Goal: Task Accomplishment & Management: Manage account settings

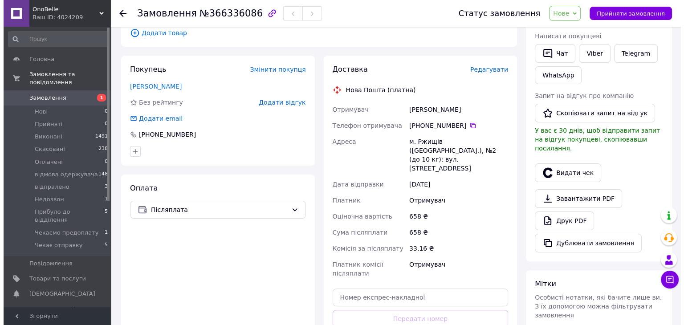
scroll to position [178, 0]
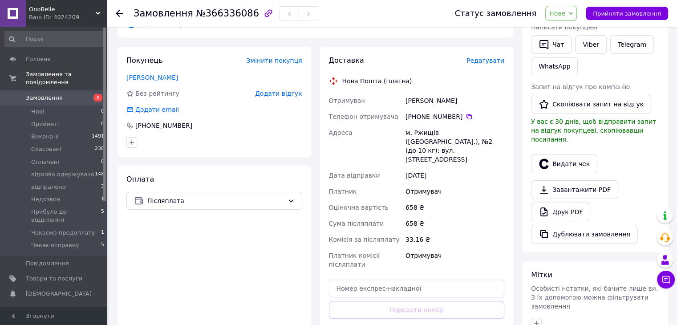
click at [495, 62] on span "Редагувати" at bounding box center [486, 60] width 38 height 7
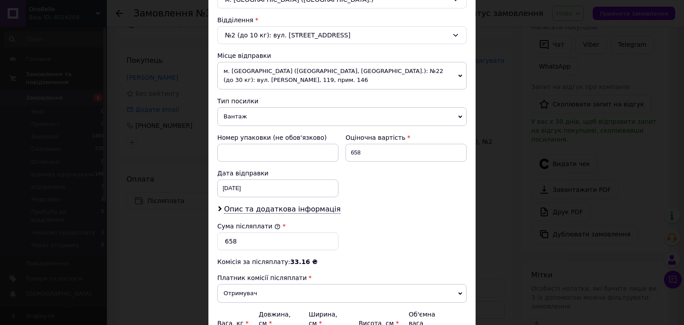
scroll to position [312, 0]
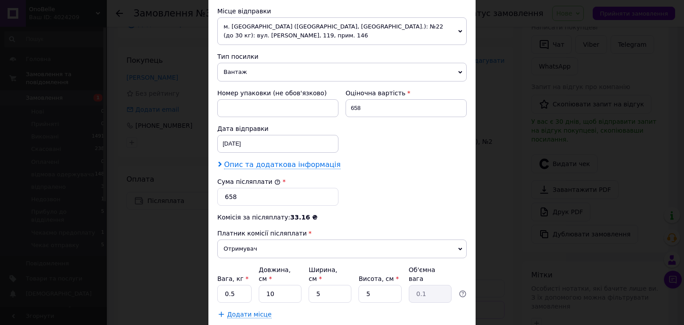
click at [260, 164] on span "Опис та додаткова інформація" at bounding box center [282, 164] width 117 height 9
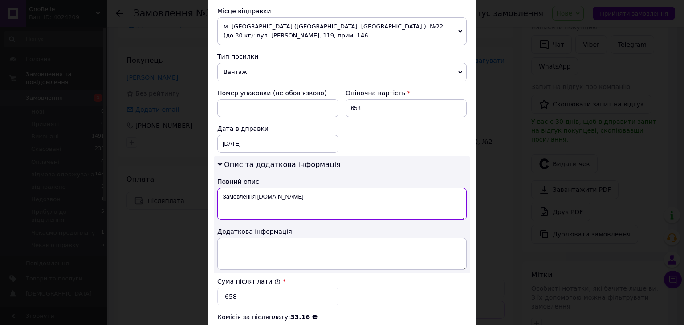
drag, startPoint x: 220, startPoint y: 196, endPoint x: 287, endPoint y: 202, distance: 67.1
click at [287, 202] on textarea "Замовлення [DOMAIN_NAME]" at bounding box center [341, 204] width 249 height 32
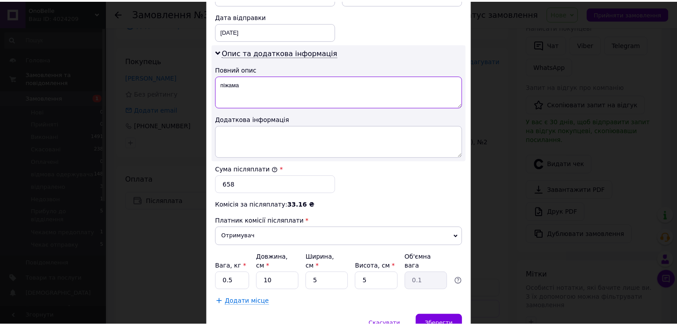
scroll to position [445, 0]
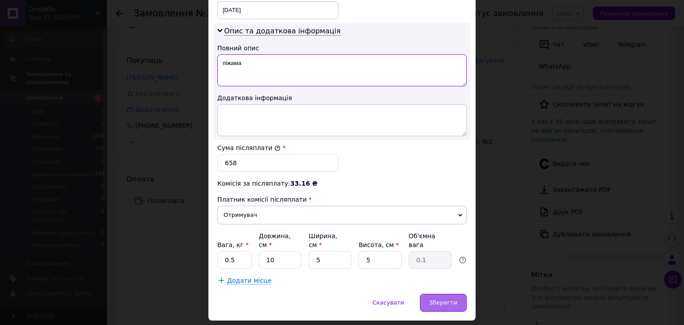
type textarea "піжама"
click at [449, 299] on span "Зберегти" at bounding box center [443, 302] width 28 height 7
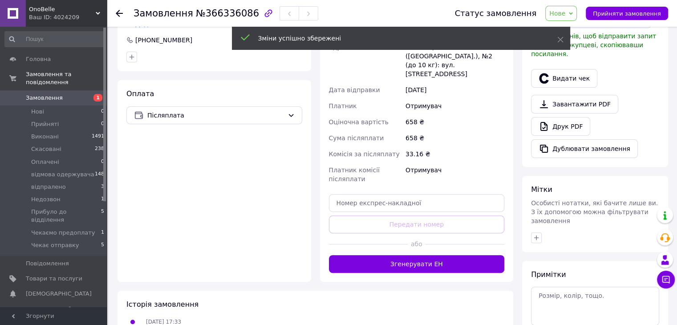
scroll to position [267, 0]
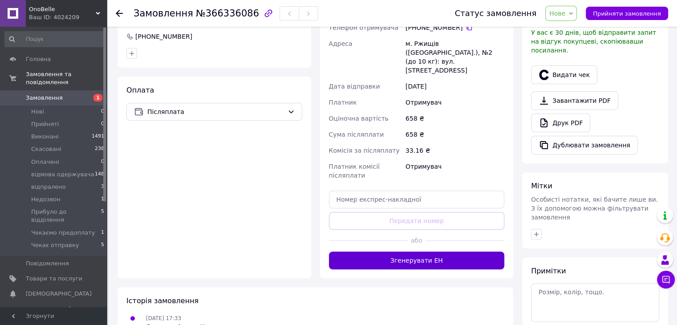
click at [409, 252] on button "Згенерувати ЕН" at bounding box center [417, 261] width 176 height 18
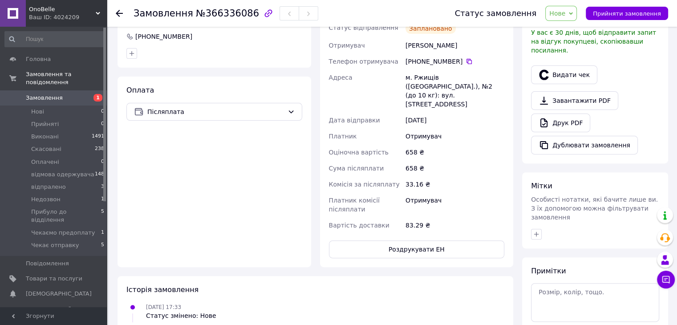
click at [577, 12] on span "Нове" at bounding box center [561, 13] width 32 height 15
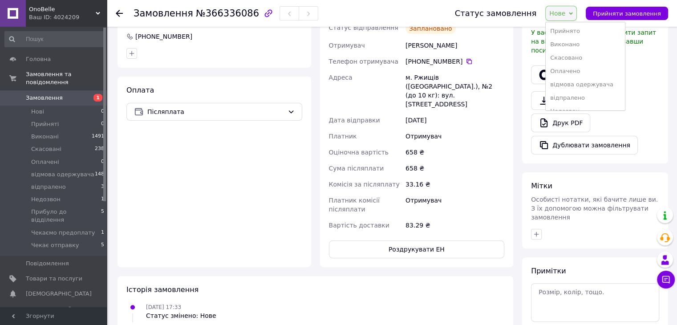
scroll to position [50, 0]
click at [591, 106] on li "Чекає отправку" at bounding box center [585, 101] width 79 height 13
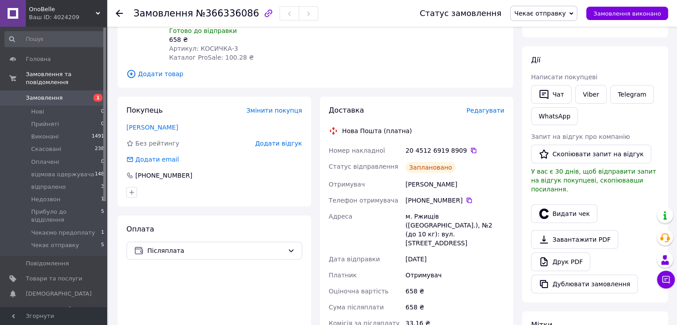
scroll to position [134, 0]
